Goal: Task Accomplishment & Management: Use online tool/utility

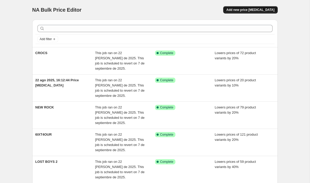
click at [245, 13] on button "Add new price [MEDICAL_DATA]" at bounding box center [250, 9] width 54 height 7
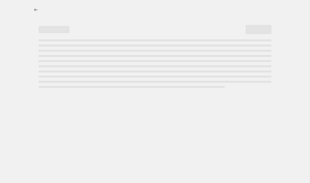
select select "percentage"
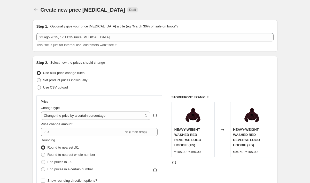
click at [38, 80] on span at bounding box center [39, 80] width 4 height 4
click at [37, 78] on input "Set product prices individually" at bounding box center [37, 78] width 0 height 0
radio input "true"
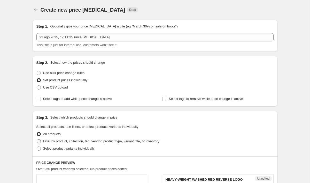
click at [40, 140] on span at bounding box center [39, 141] width 4 height 4
click at [37, 139] on input "Filter by product, collection, tag, vendor, product type, variant title, or inv…" at bounding box center [37, 139] width 0 height 0
radio input "true"
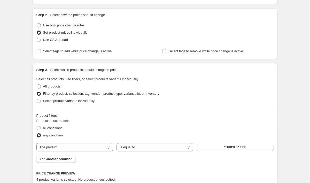
scroll to position [52, 0]
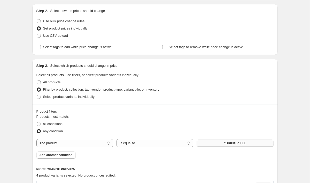
click at [246, 142] on button ""BRICKS" TEE" at bounding box center [235, 142] width 77 height 7
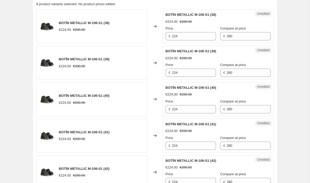
scroll to position [224, 0]
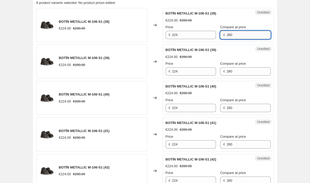
click at [238, 35] on input "280" at bounding box center [249, 35] width 44 height 8
type input "2"
type input "321"
click at [199, 38] on input "224" at bounding box center [194, 35] width 44 height 8
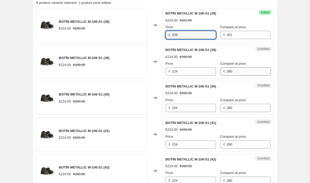
type input "256"
click at [251, 73] on input "280" at bounding box center [249, 71] width 44 height 8
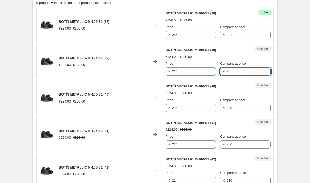
type input "2"
type input "321"
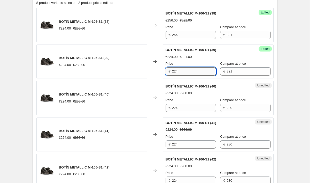
click at [199, 74] on input "224" at bounding box center [194, 71] width 44 height 8
type input "2"
type input "256"
click at [236, 106] on input "280" at bounding box center [249, 108] width 44 height 8
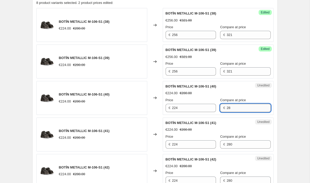
type input "2"
type input "321"
click at [209, 107] on input "224" at bounding box center [194, 108] width 44 height 8
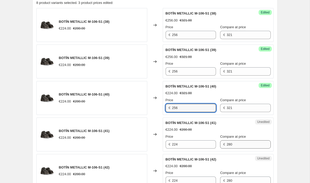
type input "256"
click at [252, 144] on input "280" at bounding box center [249, 144] width 44 height 8
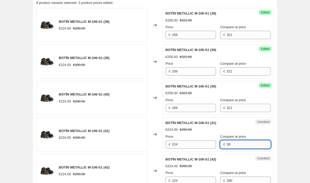
type input "2"
type input "321"
click at [204, 143] on input "224" at bounding box center [194, 144] width 44 height 8
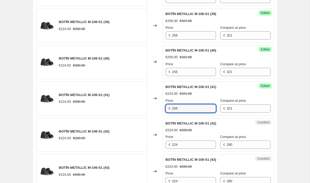
scroll to position [265, 0]
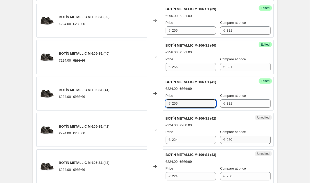
type input "256"
click at [234, 142] on input "280" at bounding box center [249, 139] width 44 height 8
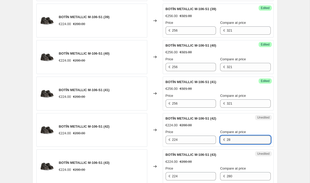
type input "2"
type input "321"
click at [205, 141] on input "224" at bounding box center [194, 139] width 44 height 8
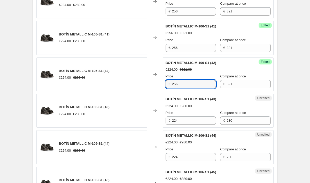
scroll to position [328, 0]
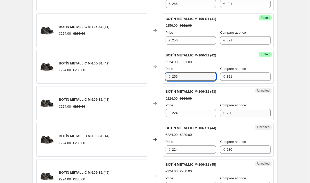
type input "256"
click at [236, 116] on input "280" at bounding box center [249, 113] width 44 height 8
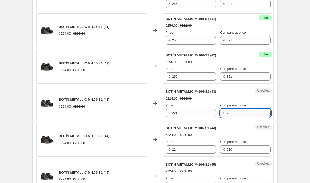
type input "2"
type input "321"
click at [206, 115] on input "224" at bounding box center [194, 113] width 44 height 8
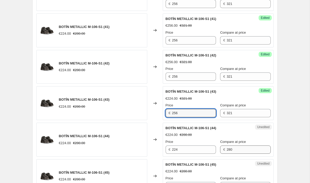
type input "256"
click at [235, 145] on input "280" at bounding box center [249, 149] width 44 height 8
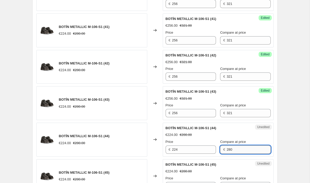
click at [238, 148] on input "280" at bounding box center [249, 149] width 44 height 8
type input "2"
type input "321"
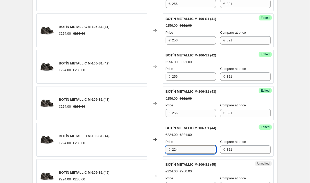
click at [203, 147] on input "224" at bounding box center [194, 149] width 44 height 8
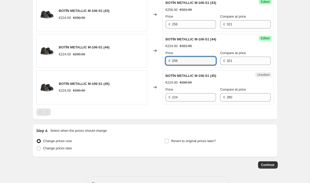
scroll to position [430, 0]
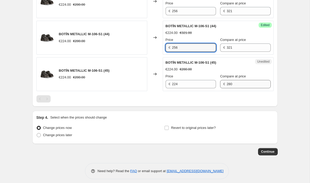
type input "256"
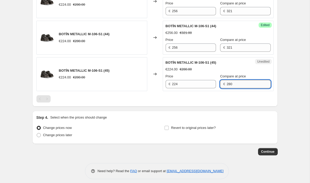
click at [242, 86] on input "280" at bounding box center [249, 84] width 44 height 8
type input "2"
type input "321"
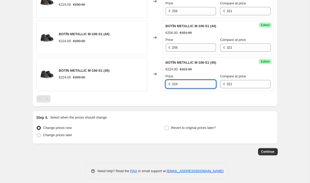
click at [208, 84] on input "224" at bounding box center [194, 84] width 44 height 8
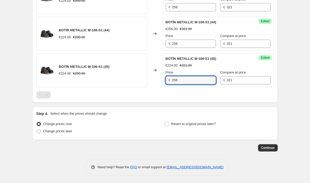
scroll to position [432, 0]
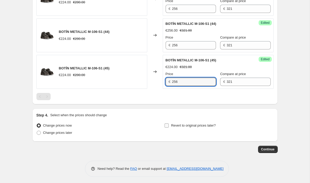
type input "256"
click at [165, 126] on input "Revert to original prices later?" at bounding box center [167, 125] width 4 height 4
checkbox input "true"
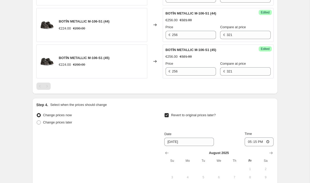
scroll to position [447, 0]
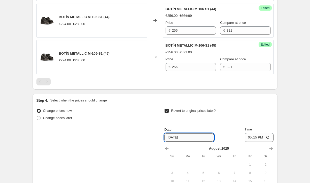
click at [203, 138] on input "[DATE]" at bounding box center [189, 137] width 50 height 8
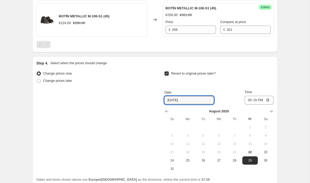
scroll to position [486, 0]
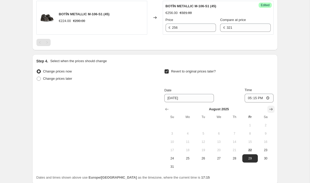
click at [270, 110] on icon "Show next month, September 2025" at bounding box center [271, 108] width 5 height 5
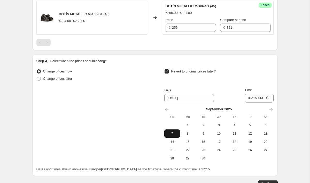
click at [174, 135] on span "7" at bounding box center [171, 133] width 11 height 4
type input "[DATE]"
click at [264, 98] on input "17:15" at bounding box center [259, 98] width 29 height 9
click at [270, 99] on input "23:15" at bounding box center [259, 98] width 29 height 9
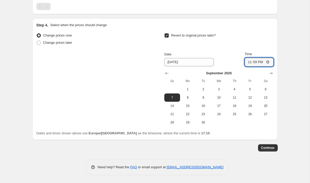
scroll to position [523, 0]
type input "23:59"
click at [268, 147] on span "Continue" at bounding box center [267, 148] width 13 height 4
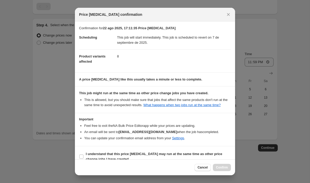
click at [122, 59] on dd "8" at bounding box center [174, 56] width 114 height 14
click at [219, 167] on div "Cancel Confirm" at bounding box center [213, 167] width 36 height 7
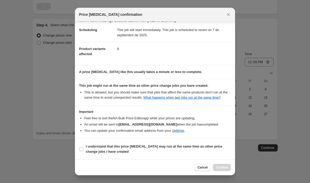
scroll to position [13, 0]
click at [82, 150] on input "I understand that this price [MEDICAL_DATA] may run at the same time as other p…" at bounding box center [81, 149] width 4 height 4
checkbox input "true"
click at [219, 167] on span "Confirm" at bounding box center [222, 167] width 12 height 4
